Goal: Check status

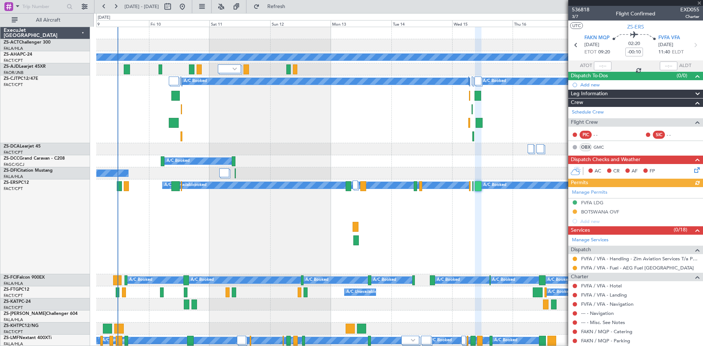
scroll to position [110, 0]
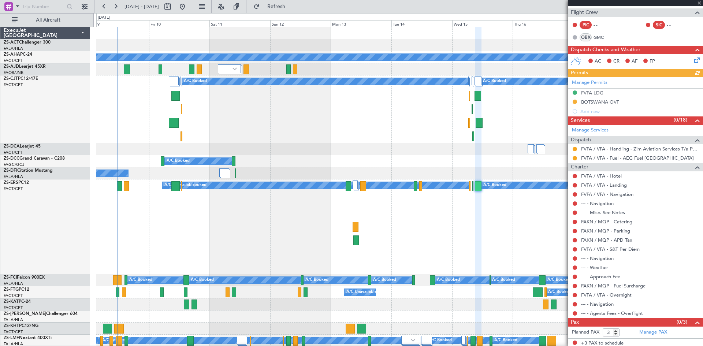
click at [698, 4] on div at bounding box center [635, 3] width 135 height 6
click at [699, 4] on span at bounding box center [698, 3] width 7 height 7
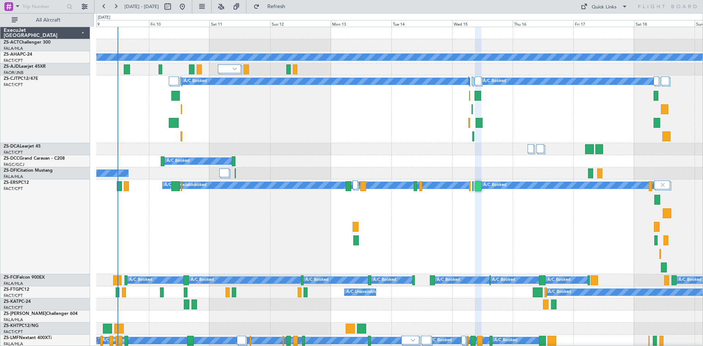
type input "0"
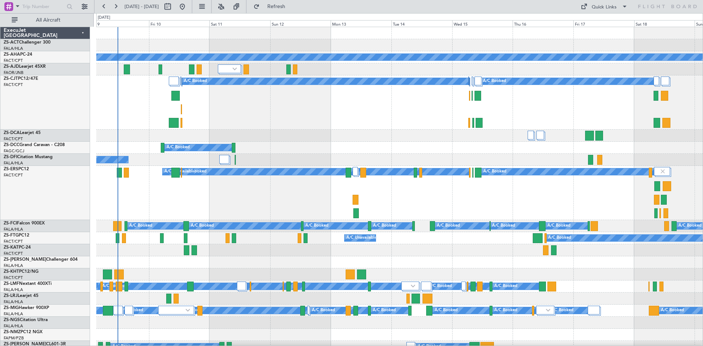
scroll to position [0, 0]
